Goal: Task Accomplishment & Management: Use online tool/utility

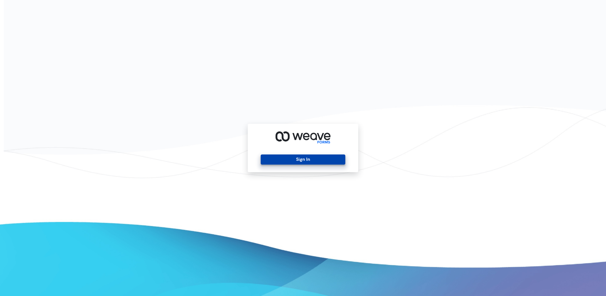
click at [281, 158] on button "Sign In" at bounding box center [303, 159] width 84 height 10
